Goal: Navigation & Orientation: Understand site structure

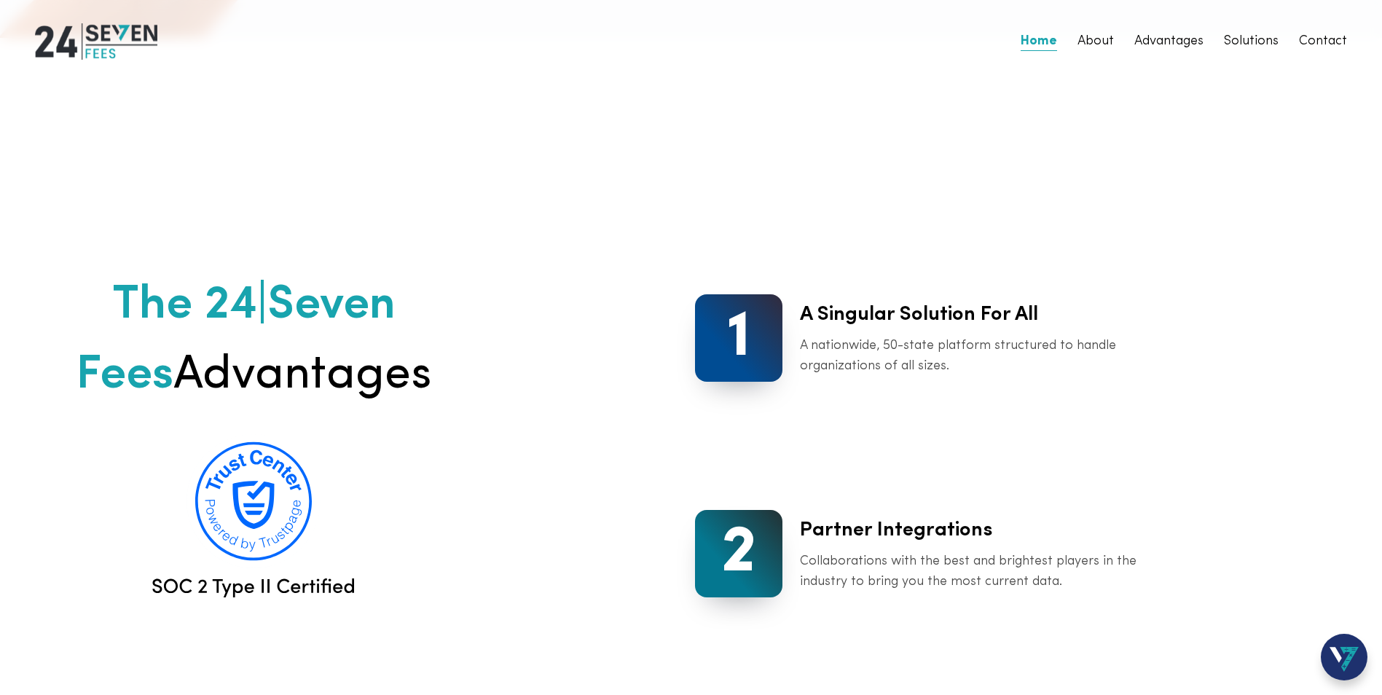
scroll to position [1457, 0]
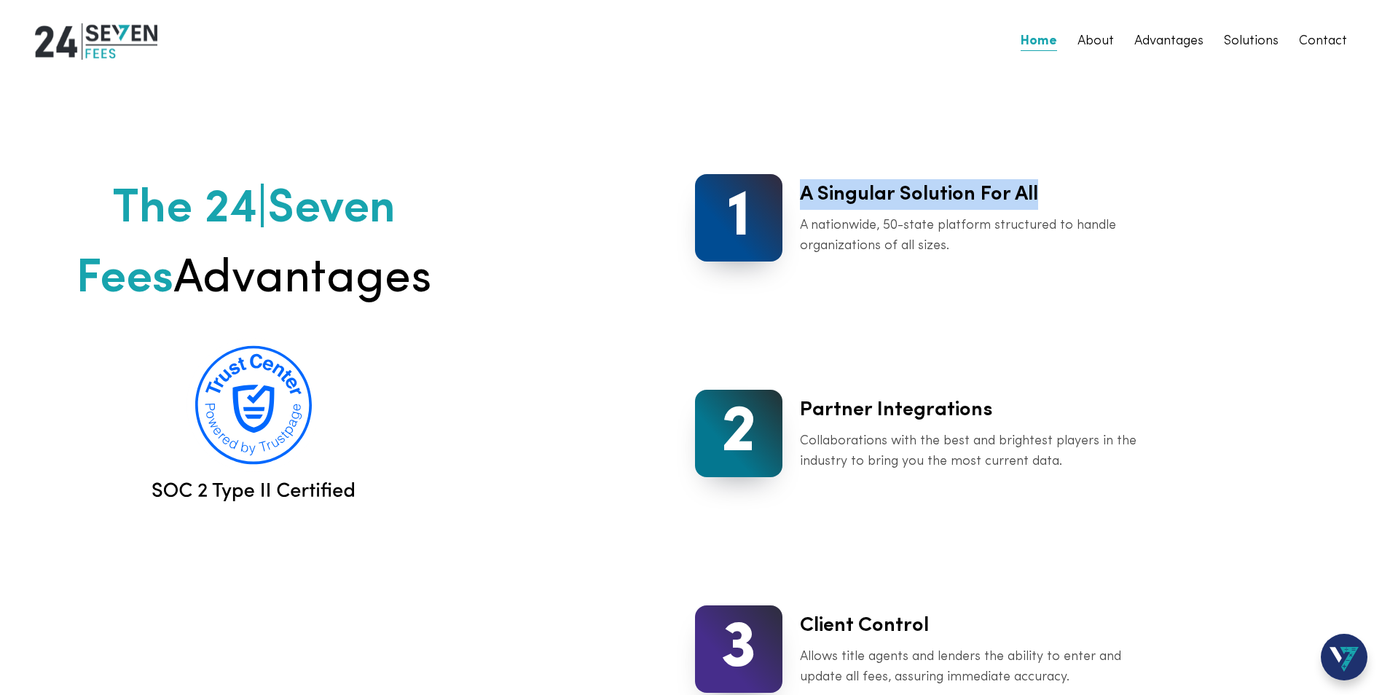
drag, startPoint x: 833, startPoint y: 226, endPoint x: 1229, endPoint y: 226, distance: 395.6
drag, startPoint x: 1229, startPoint y: 226, endPoint x: 1183, endPoint y: 329, distance: 112.5
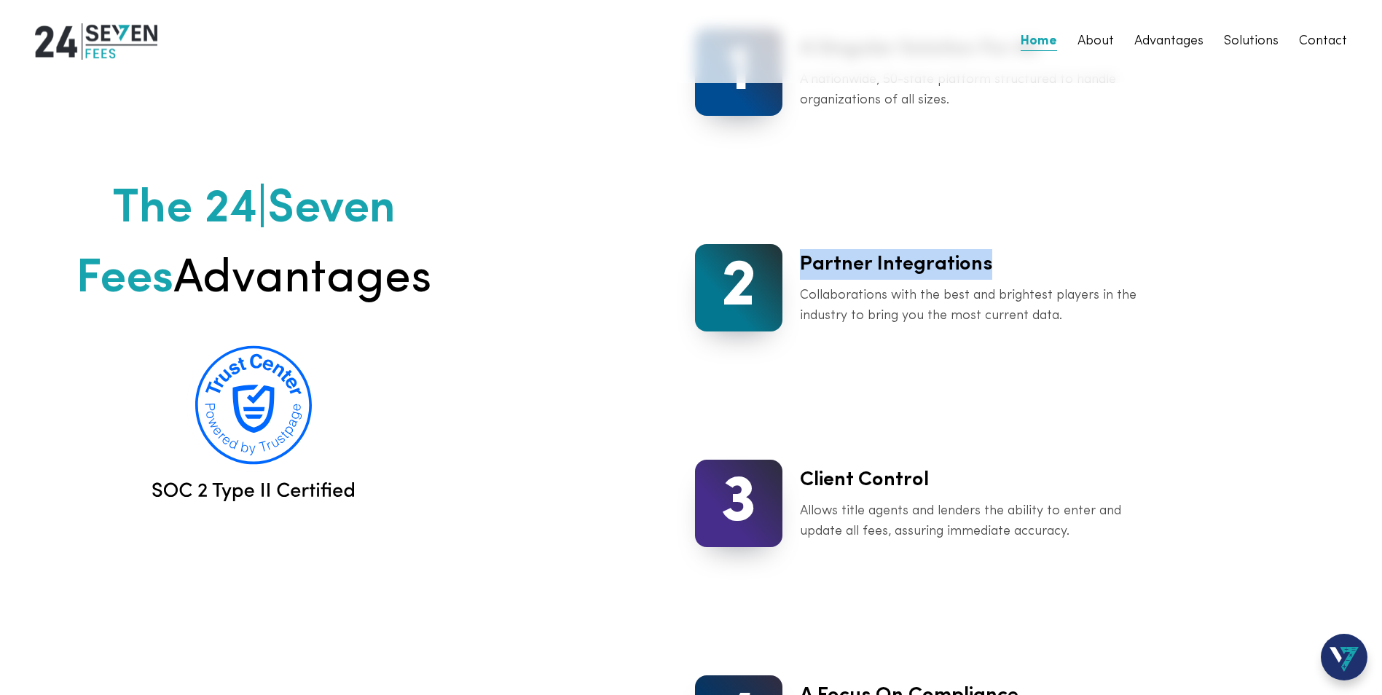
drag, startPoint x: 830, startPoint y: 317, endPoint x: 1174, endPoint y: 342, distance: 344.1
click at [1154, 326] on div "Partner Integrations Collaborations with the best and brightest players in the …" at bounding box center [968, 287] width 372 height 77
drag, startPoint x: 1174, startPoint y: 342, endPoint x: 1114, endPoint y: 374, distance: 67.5
click at [1114, 326] on p "Collaborations with the best and brightest players in the industry to bring you…" at bounding box center [977, 306] width 354 height 41
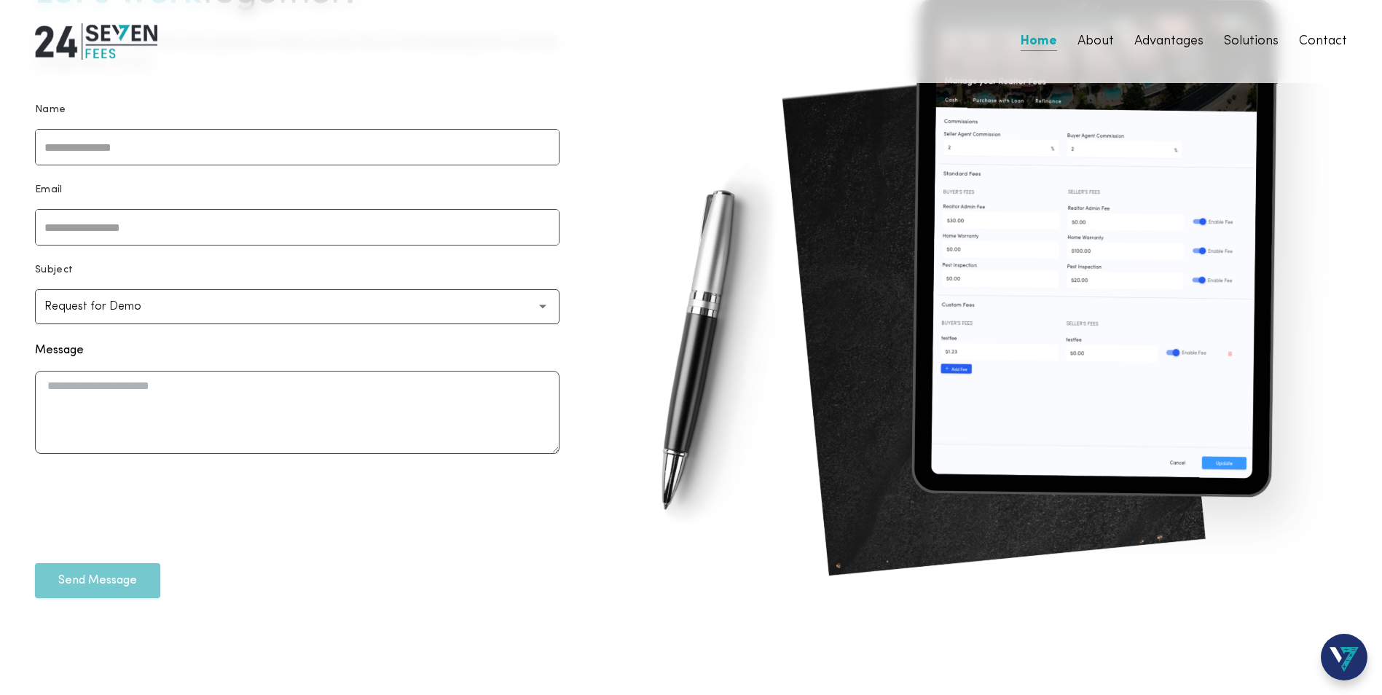
scroll to position [4735, 0]
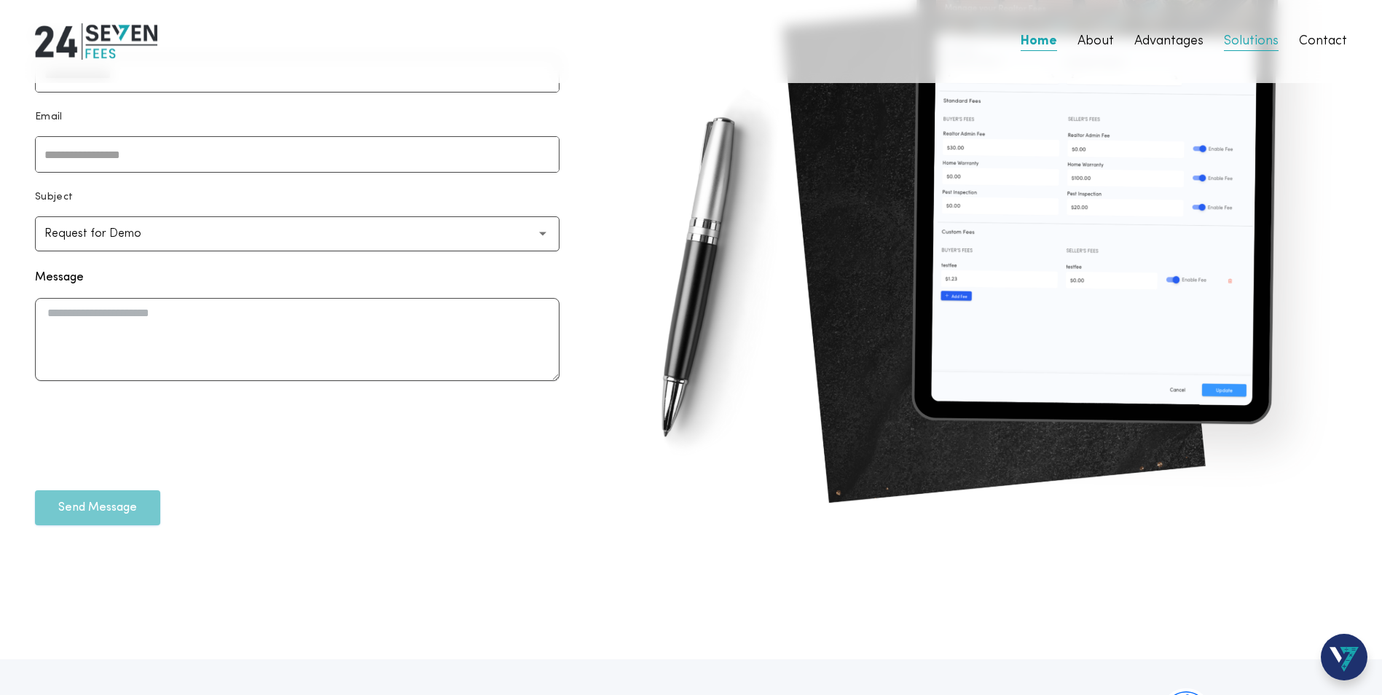
click at [1224, 50] on link "Solutions" at bounding box center [1251, 41] width 55 height 20
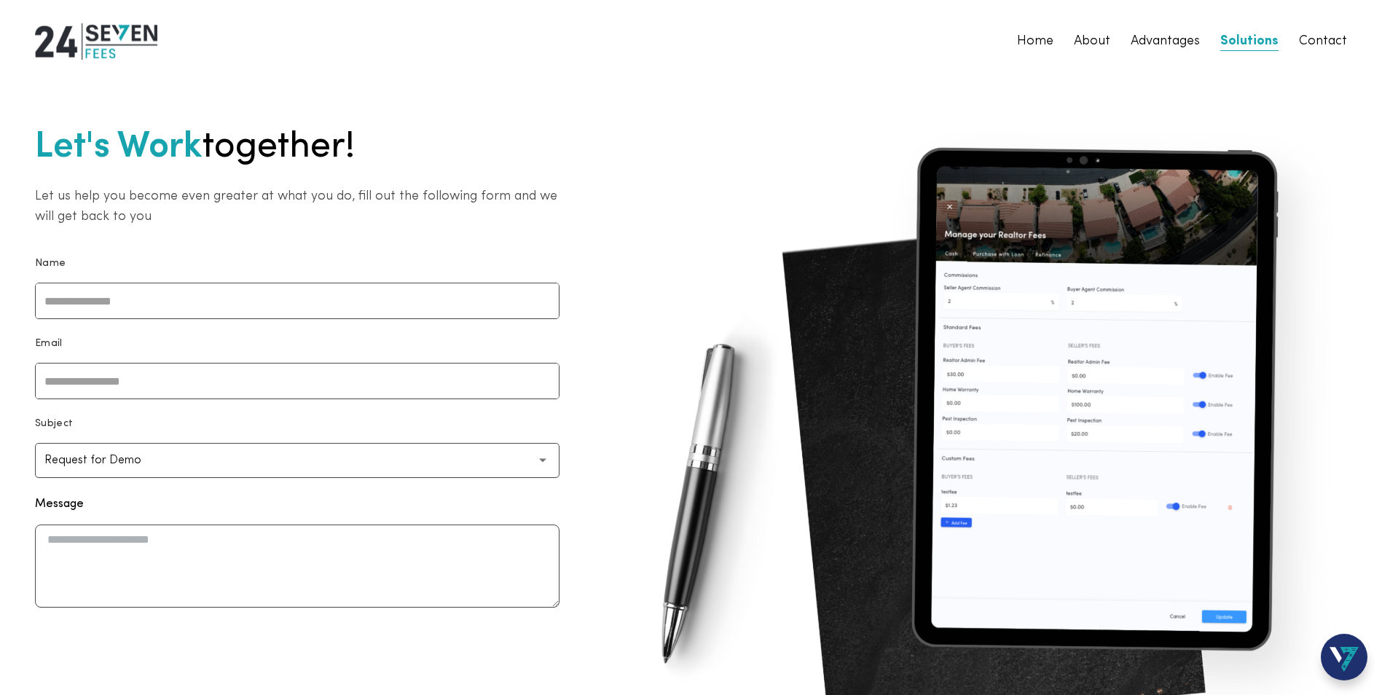
scroll to position [4470, 0]
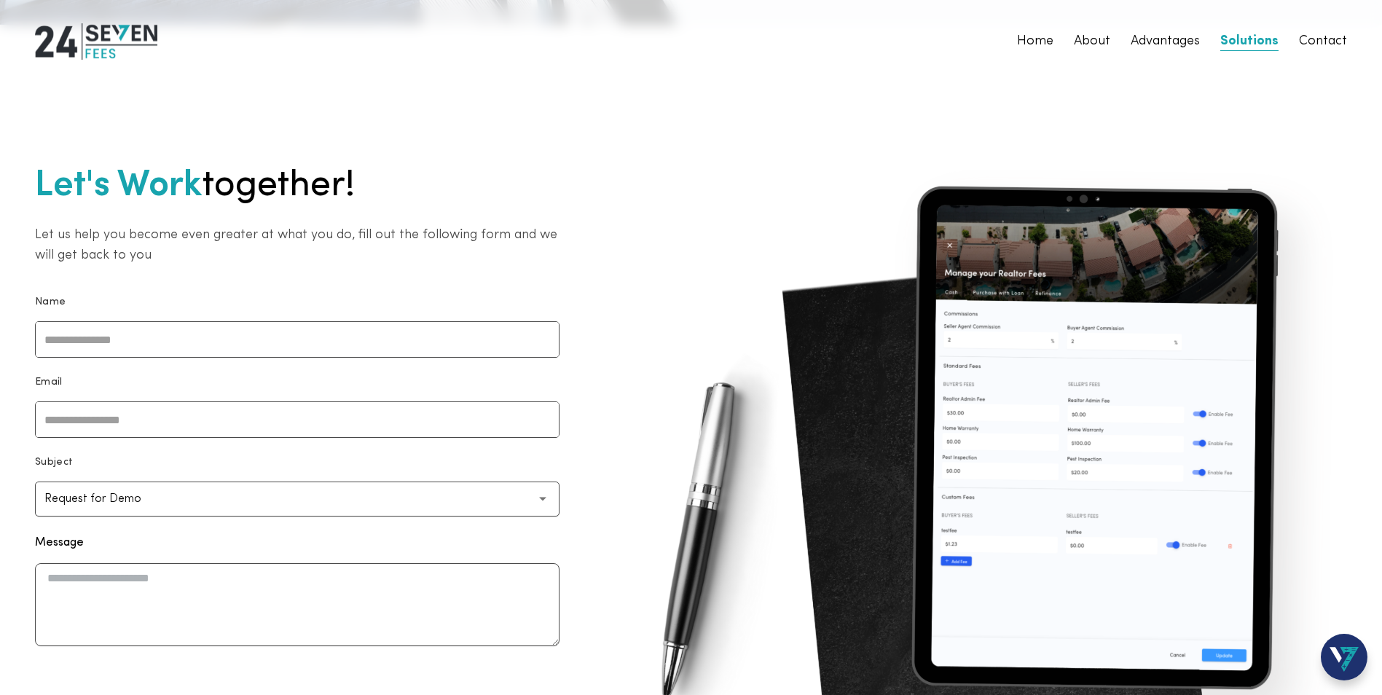
click at [1232, 635] on div at bounding box center [1250, 657] width 233 height 47
click at [1211, 645] on div at bounding box center [1250, 657] width 233 height 47
click at [1224, 638] on div at bounding box center [1250, 657] width 233 height 47
click at [1217, 640] on div at bounding box center [1250, 657] width 233 height 47
click at [1225, 641] on div at bounding box center [1250, 657] width 233 height 47
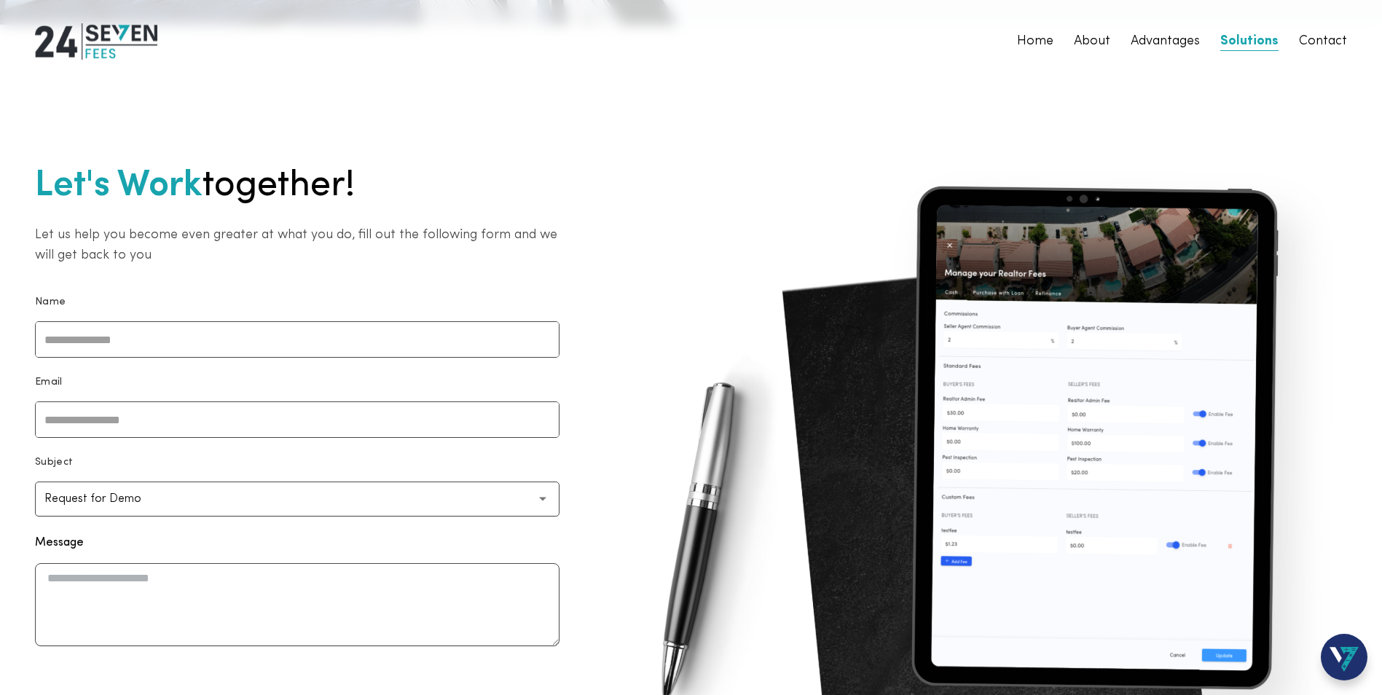
click at [1225, 641] on div at bounding box center [1250, 657] width 233 height 47
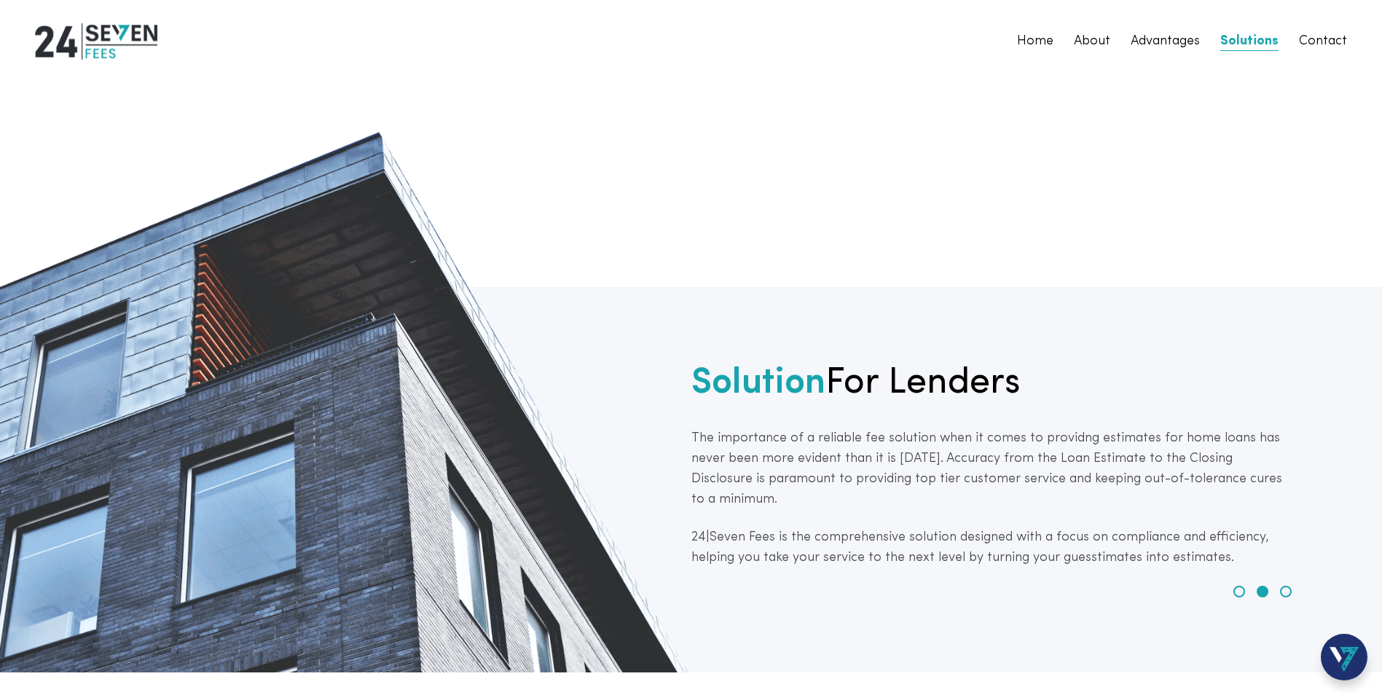
scroll to position [3596, 0]
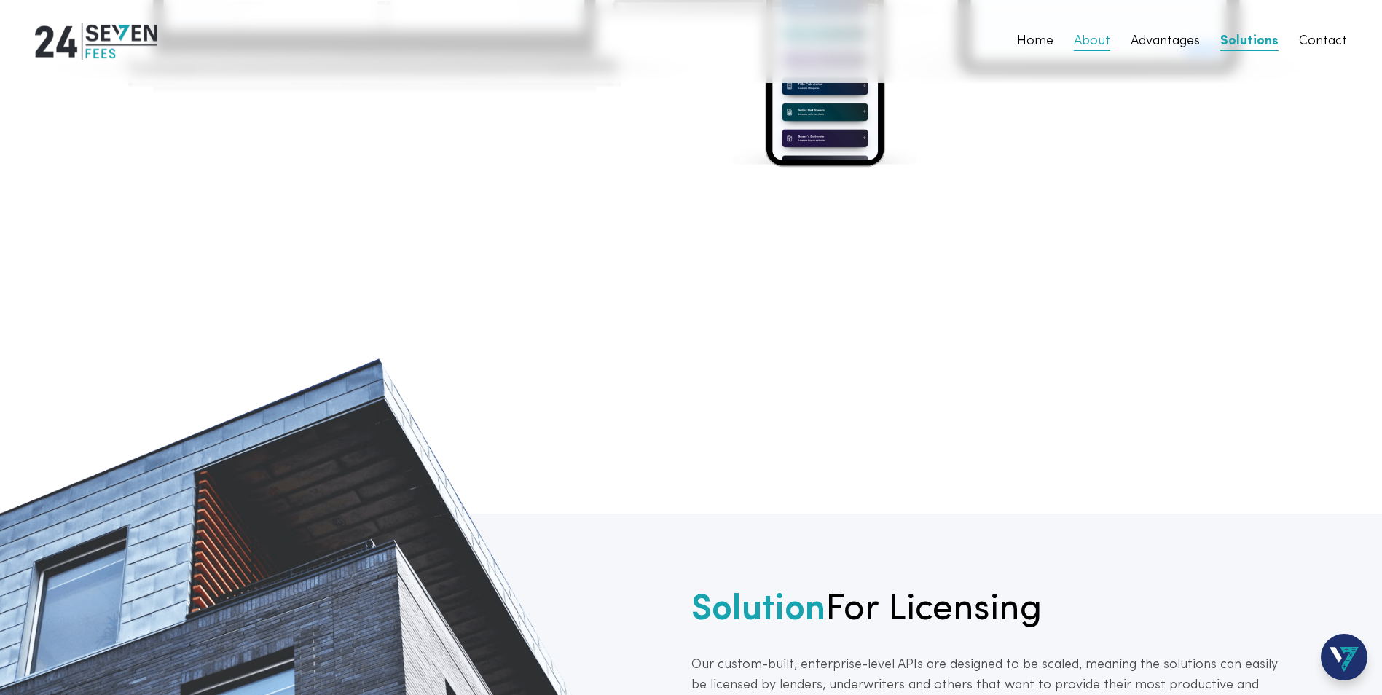
click at [1074, 52] on link "About" at bounding box center [1092, 41] width 36 height 20
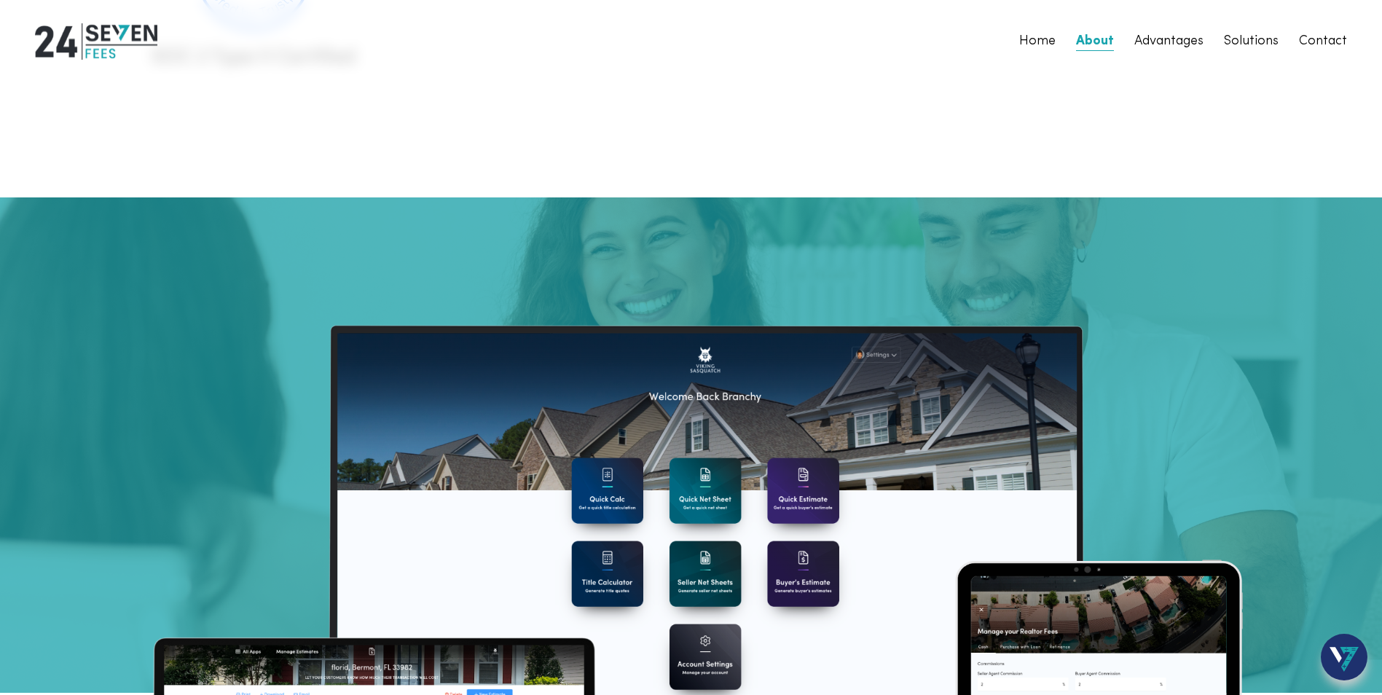
scroll to position [2470, 0]
